Goal: Use online tool/utility: Use online tool/utility

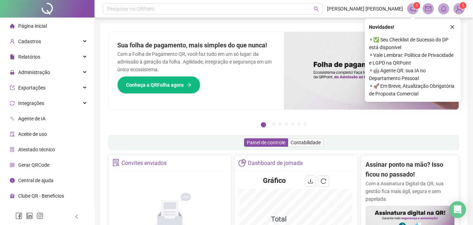
click at [47, 165] on span "Gerar QRCode" at bounding box center [33, 165] width 31 height 6
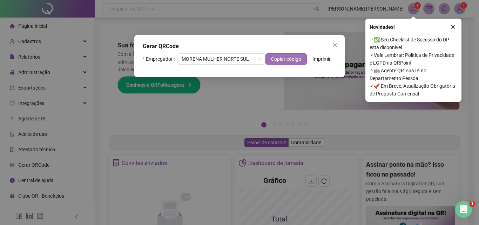
click at [279, 60] on span "Copiar código" at bounding box center [286, 59] width 30 height 8
